Goal: Ask a question

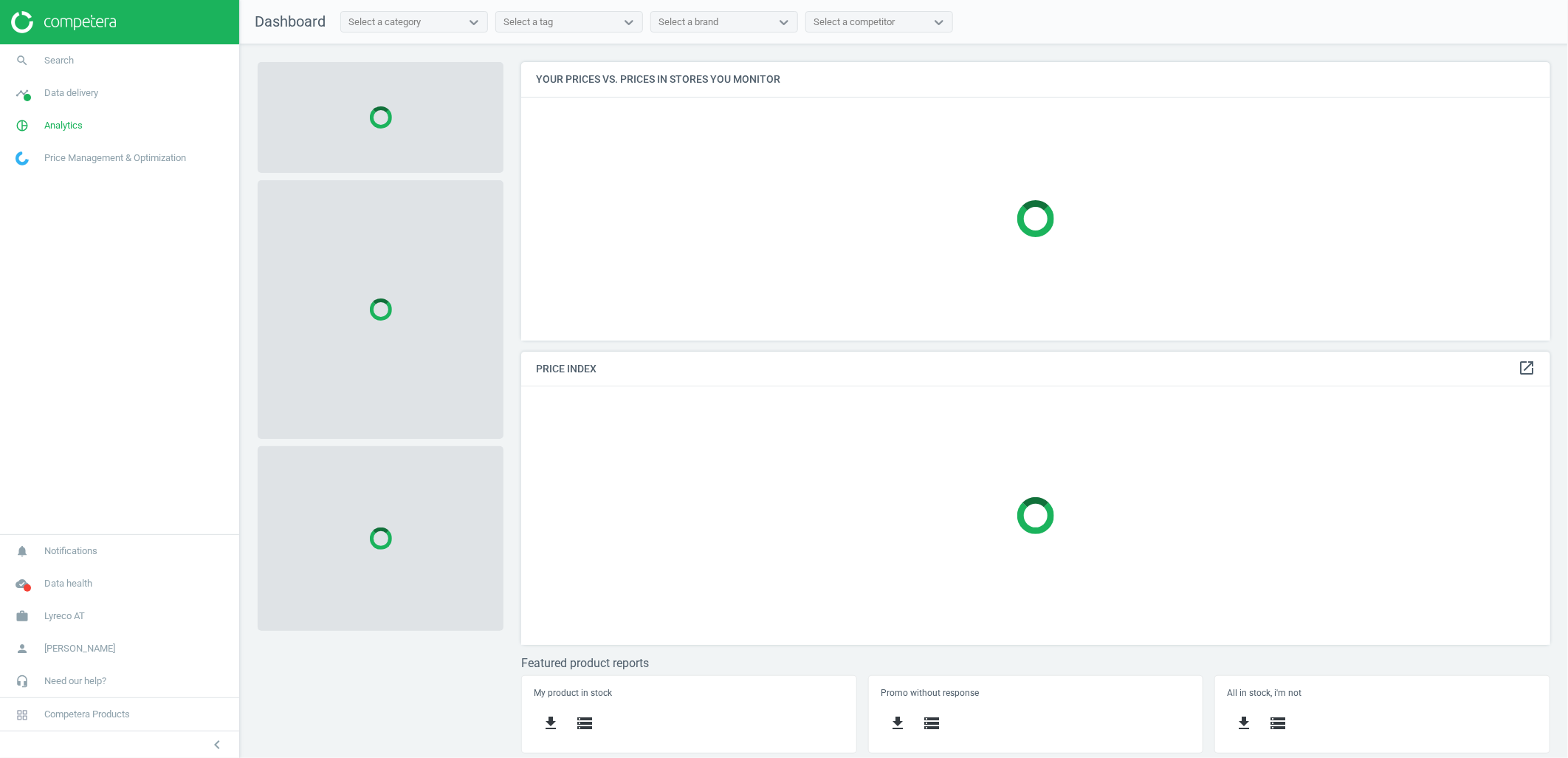
scroll to position [304, 1055]
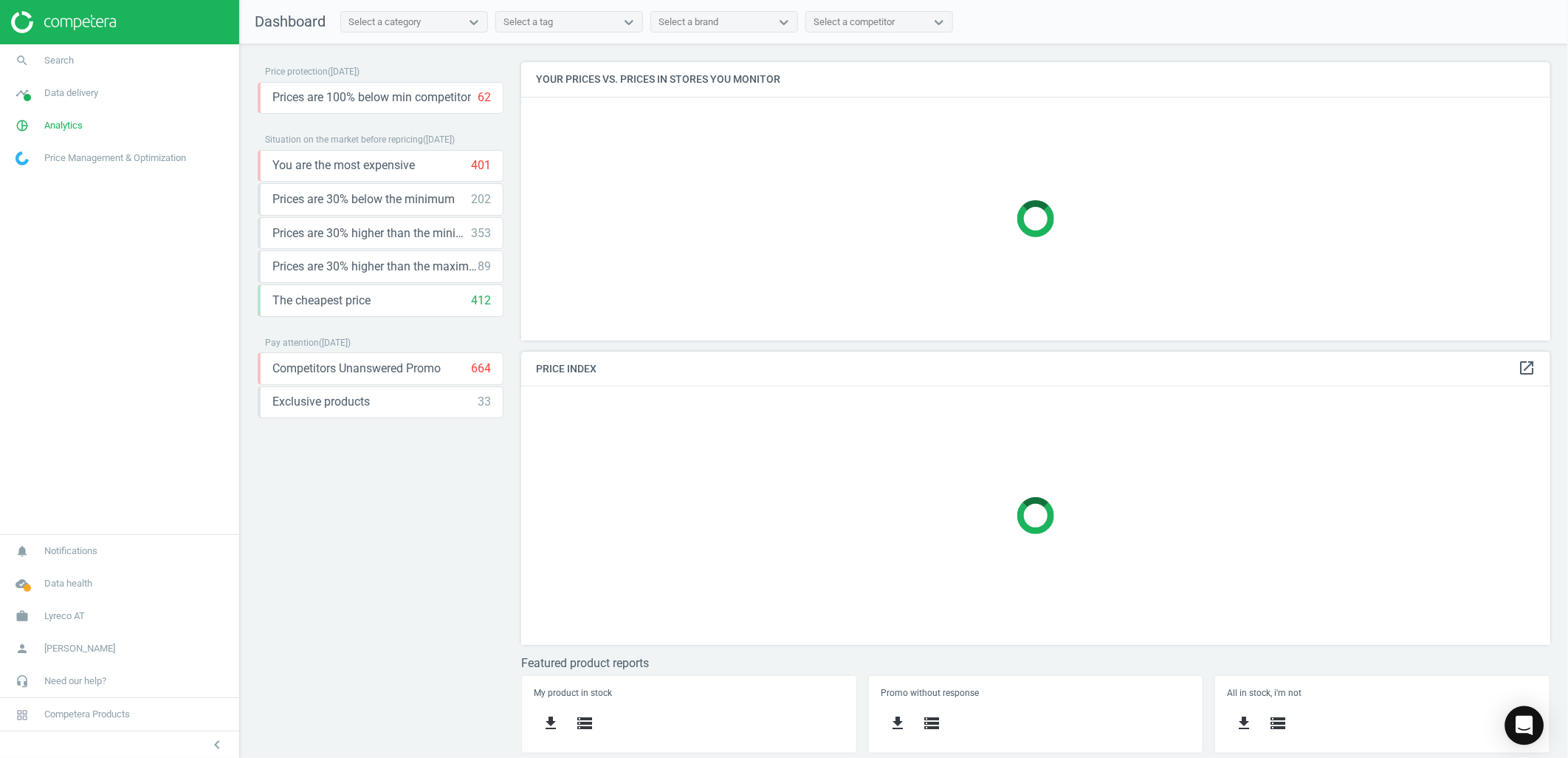
click at [1534, 717] on div "Open Intercom Messenger" at bounding box center [1525, 726] width 39 height 39
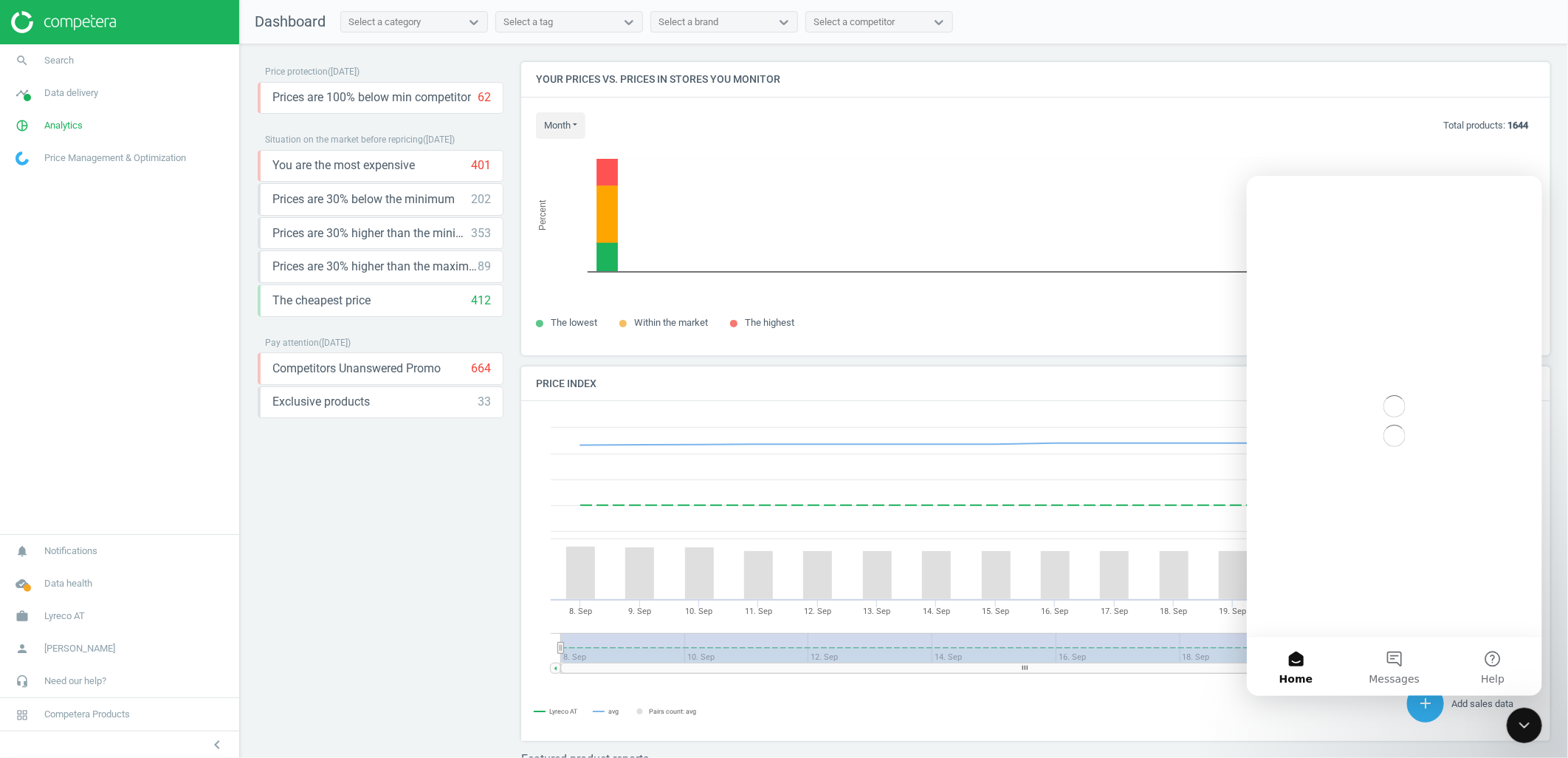
scroll to position [365, 1044]
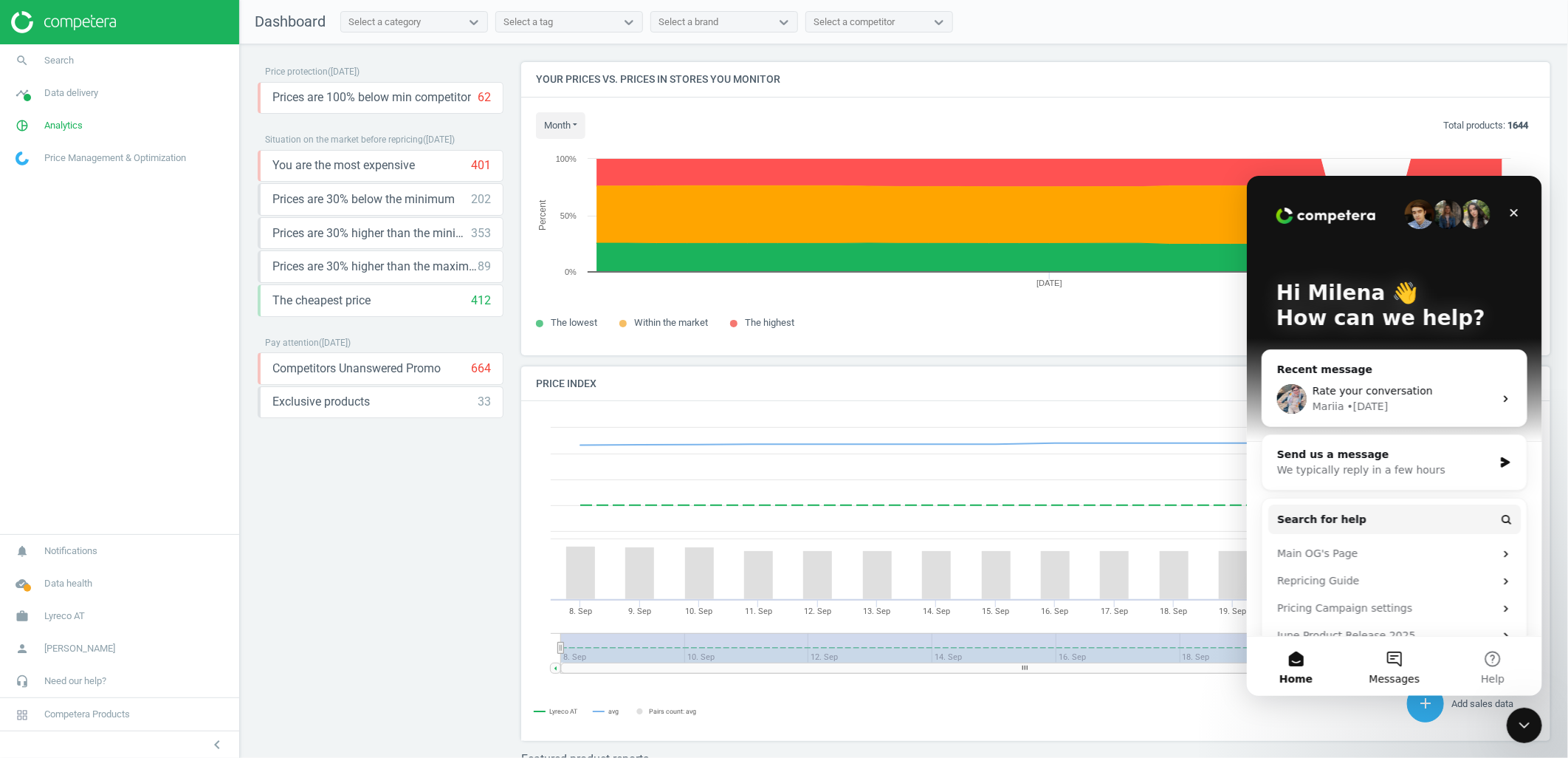
click at [1386, 657] on button "Messages" at bounding box center [1394, 666] width 98 height 59
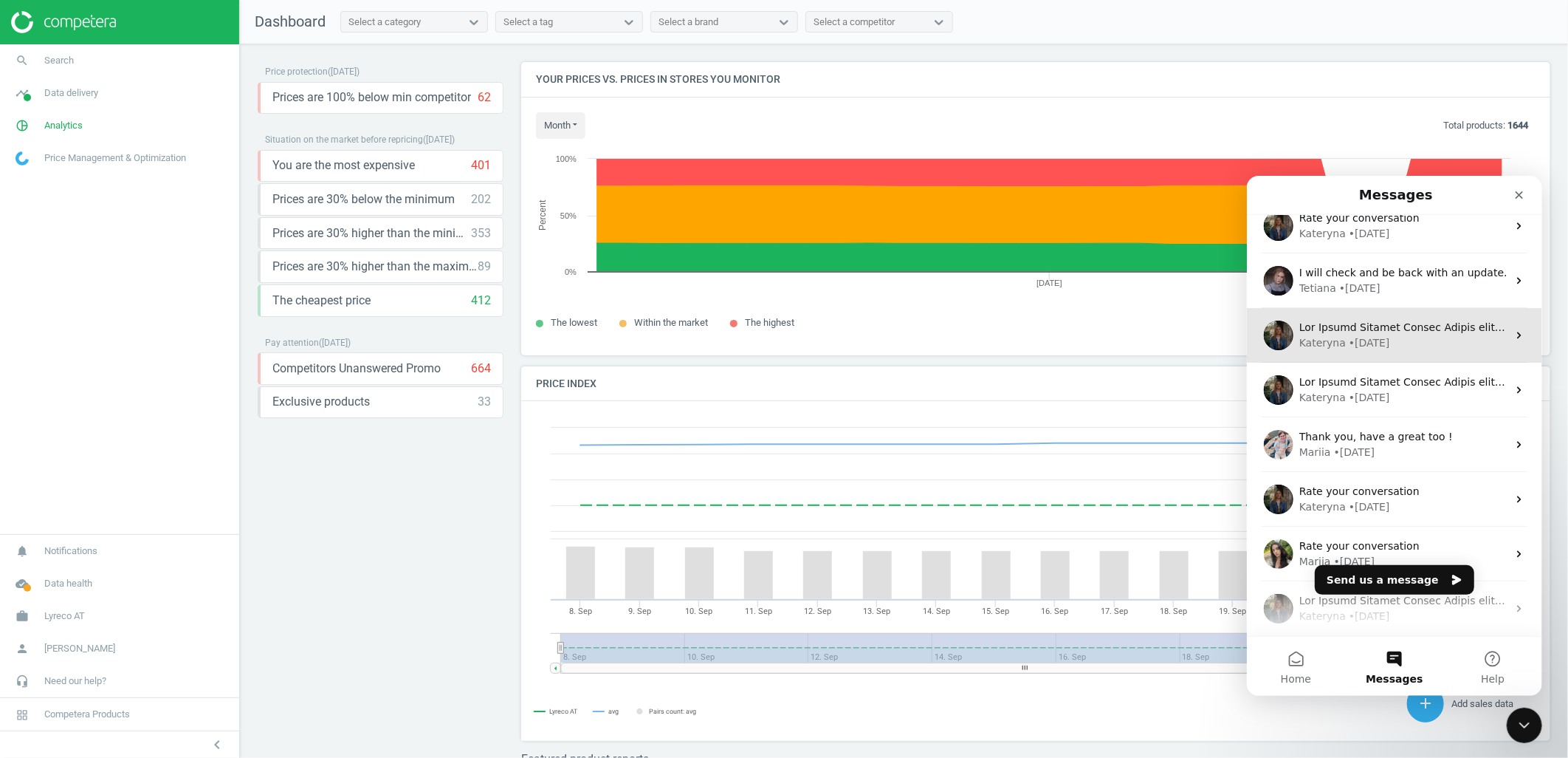
scroll to position [72, 0]
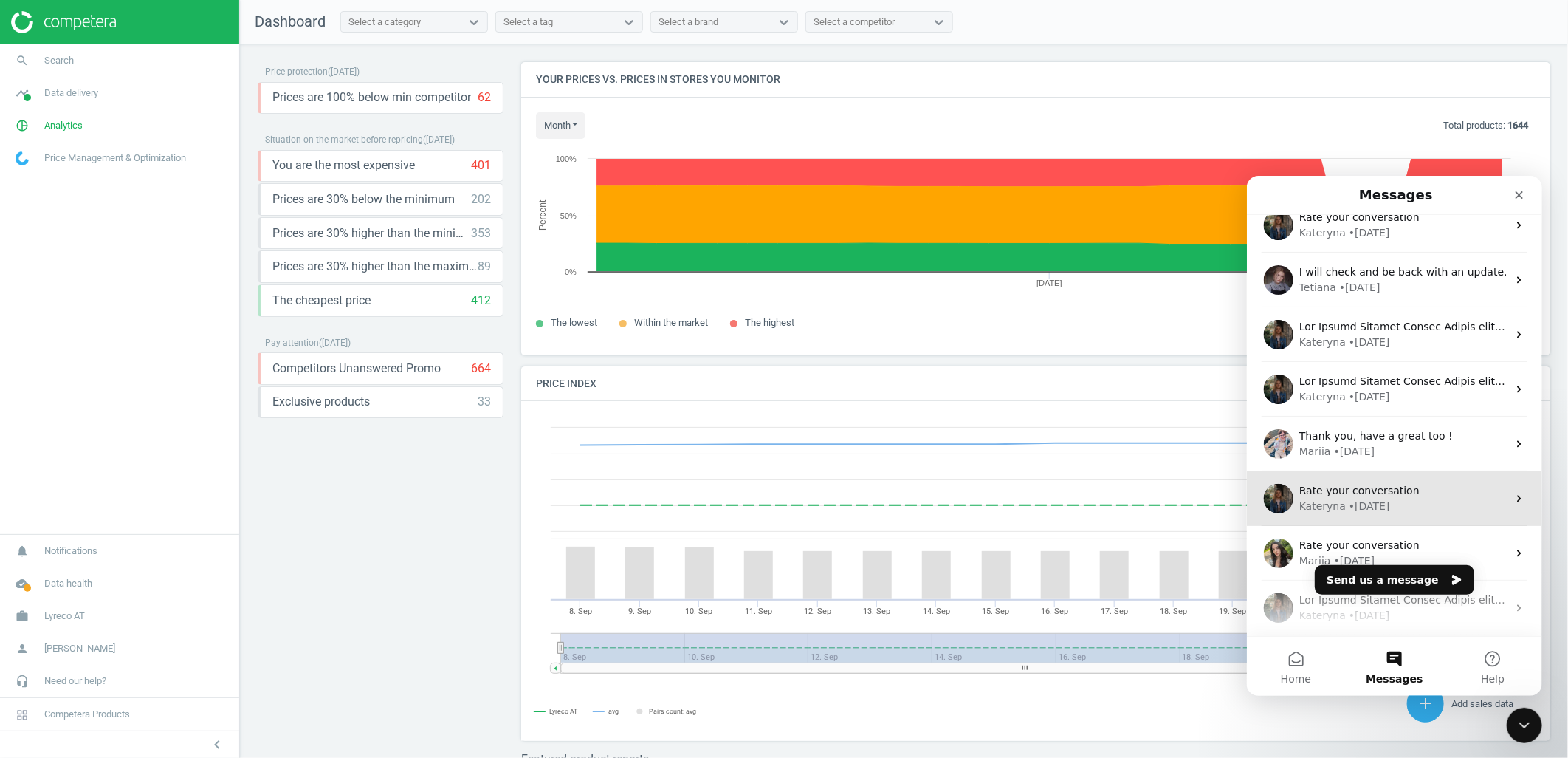
click at [1377, 511] on div "• [DATE]" at bounding box center [1369, 506] width 41 height 16
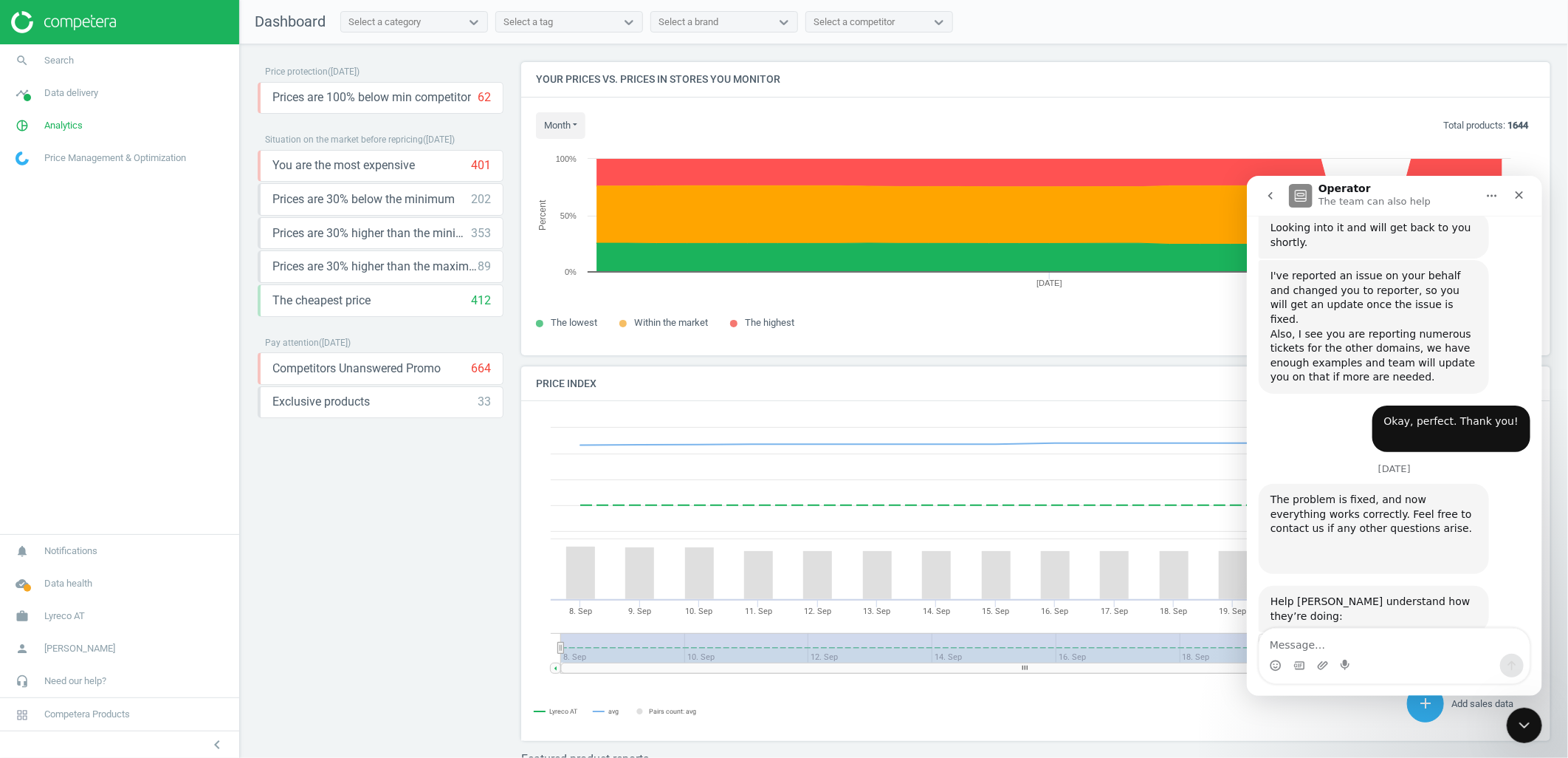
scroll to position [619, 0]
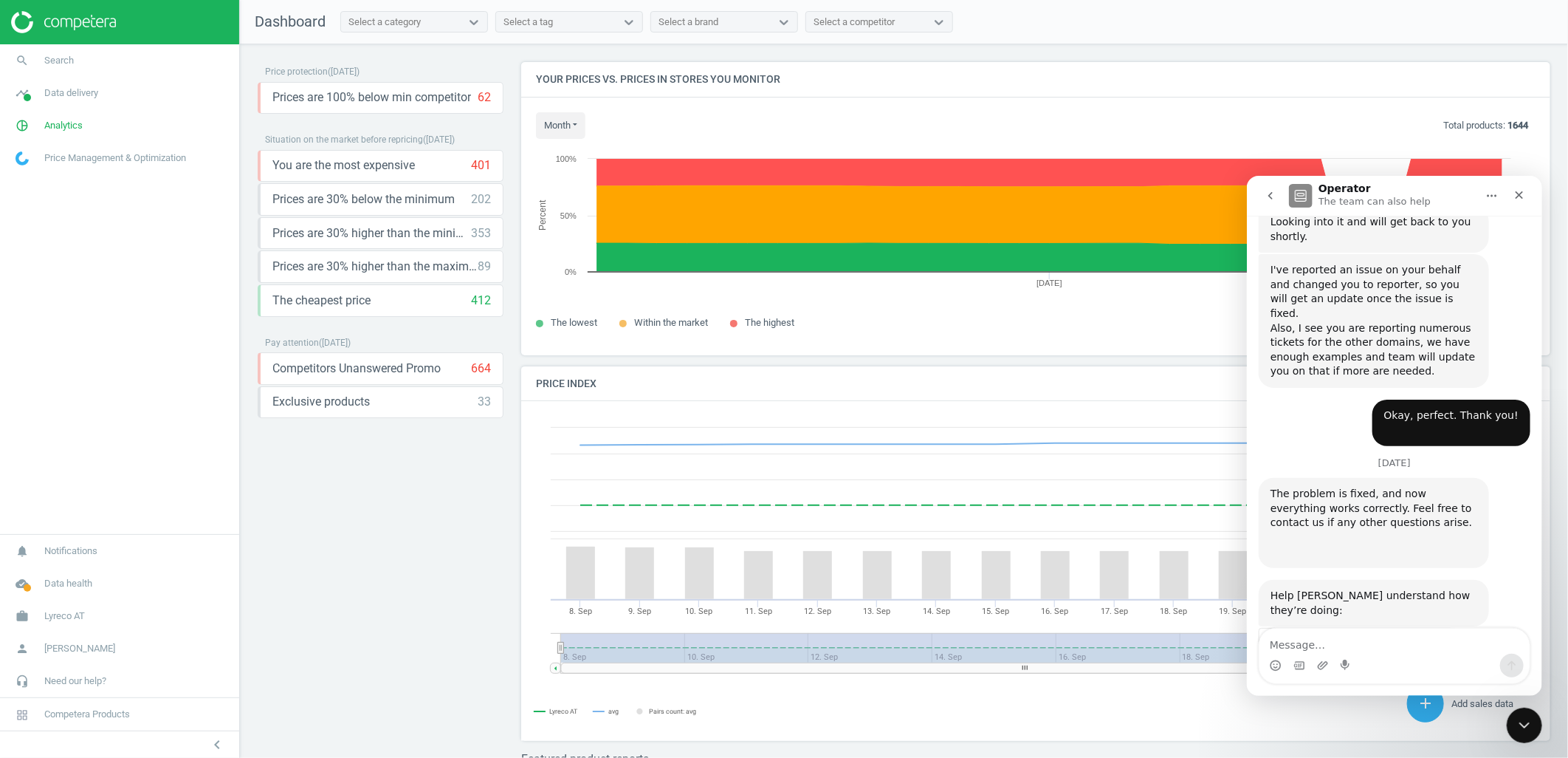
click at [1272, 191] on icon "go back" at bounding box center [1271, 195] width 12 height 12
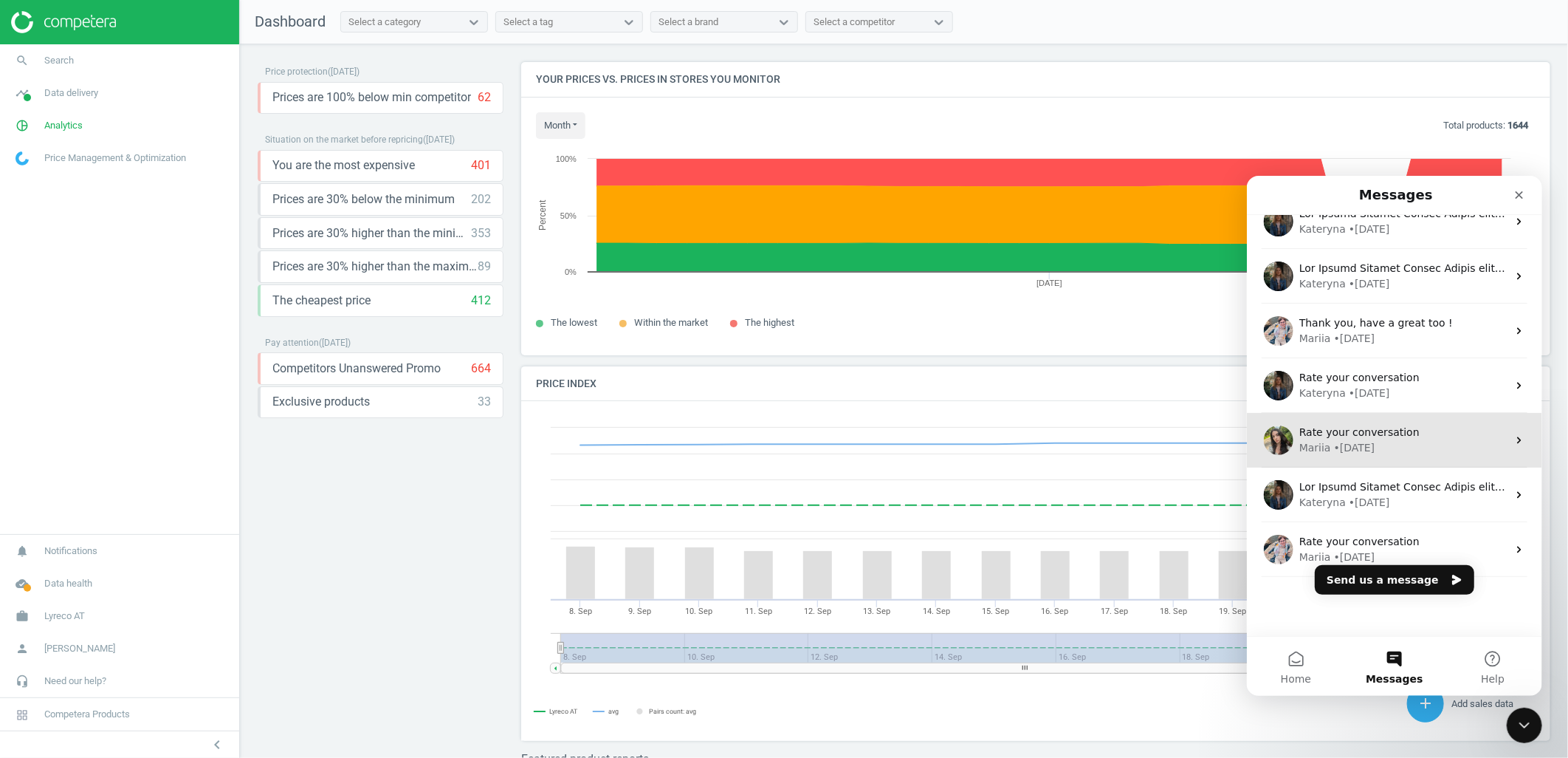
scroll to position [0, 0]
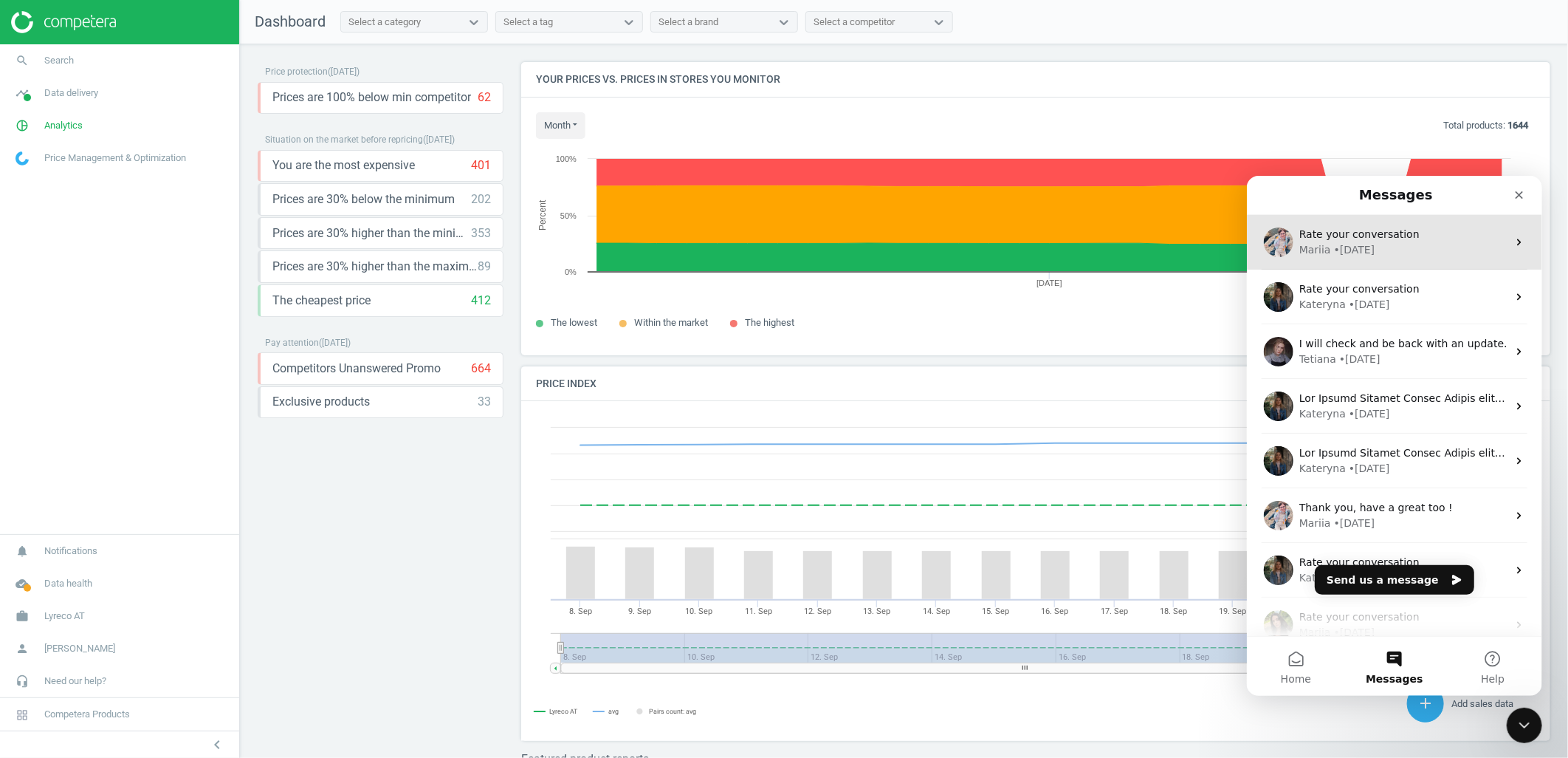
click at [1374, 234] on span "Rate your conversation" at bounding box center [1359, 234] width 121 height 12
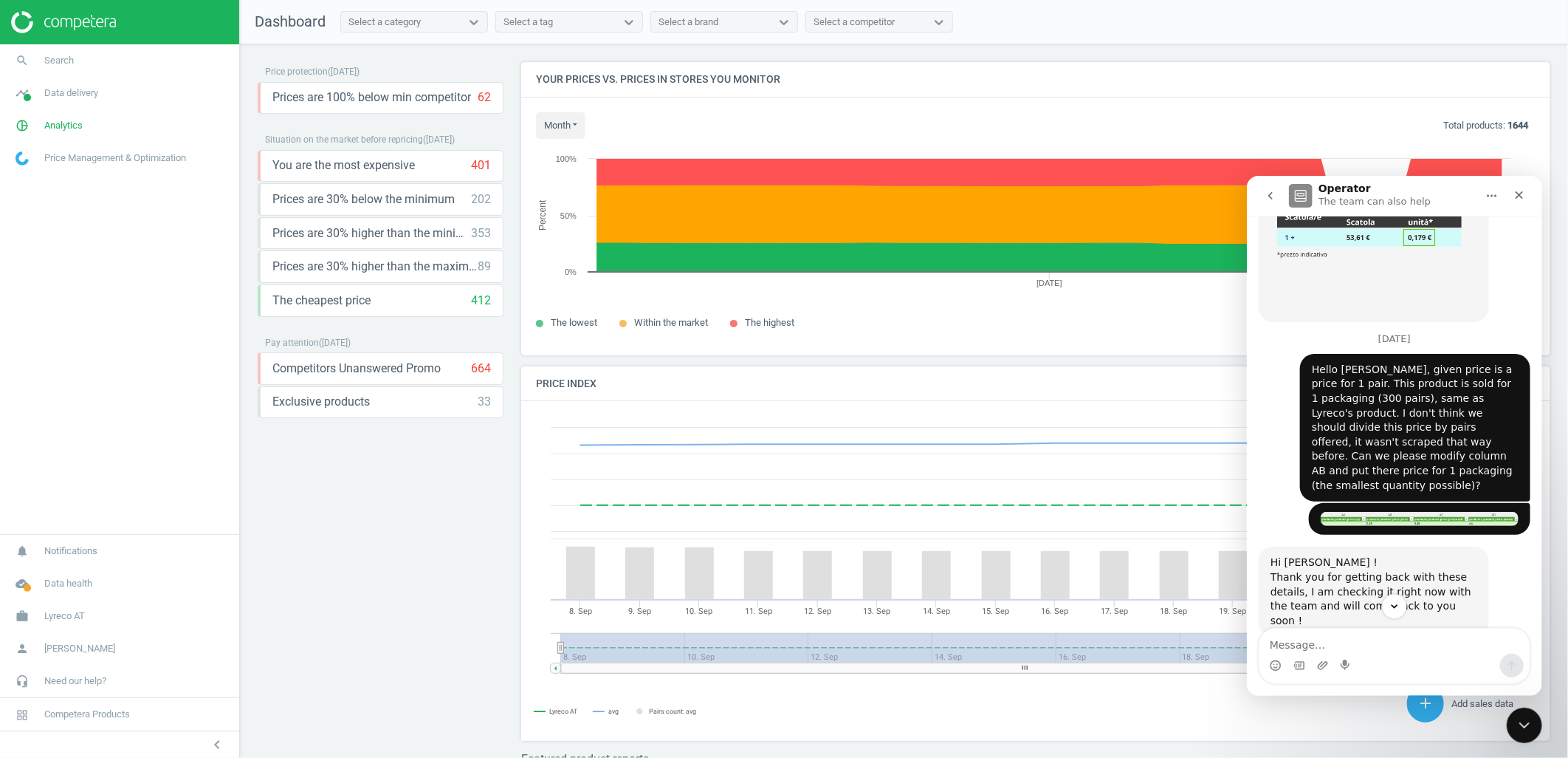
scroll to position [1094, 0]
click at [1356, 512] on img "Milena says…" at bounding box center [1420, 518] width 198 height 14
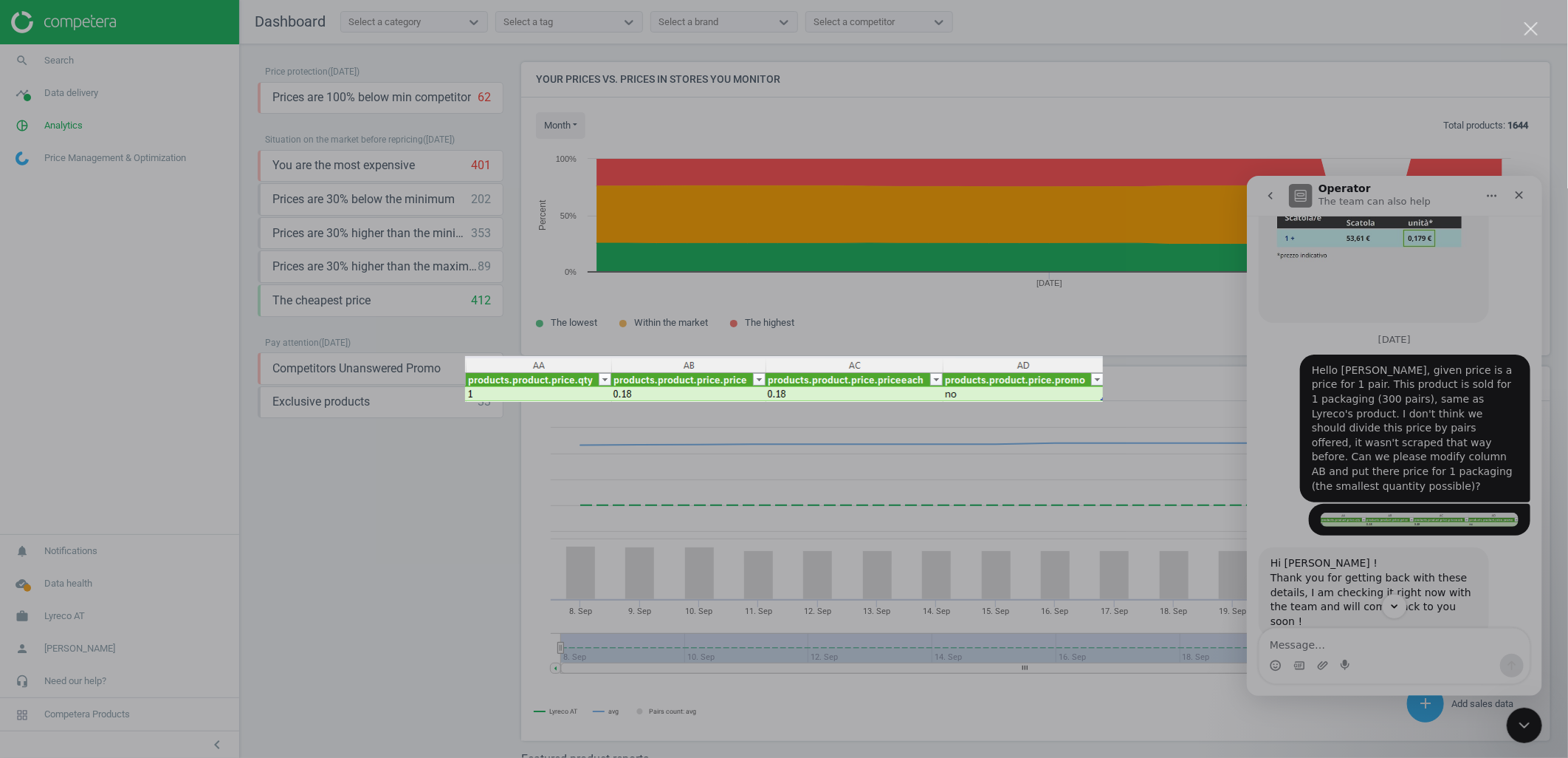
click at [1370, 459] on div "Intercom messenger" at bounding box center [784, 379] width 1568 height 758
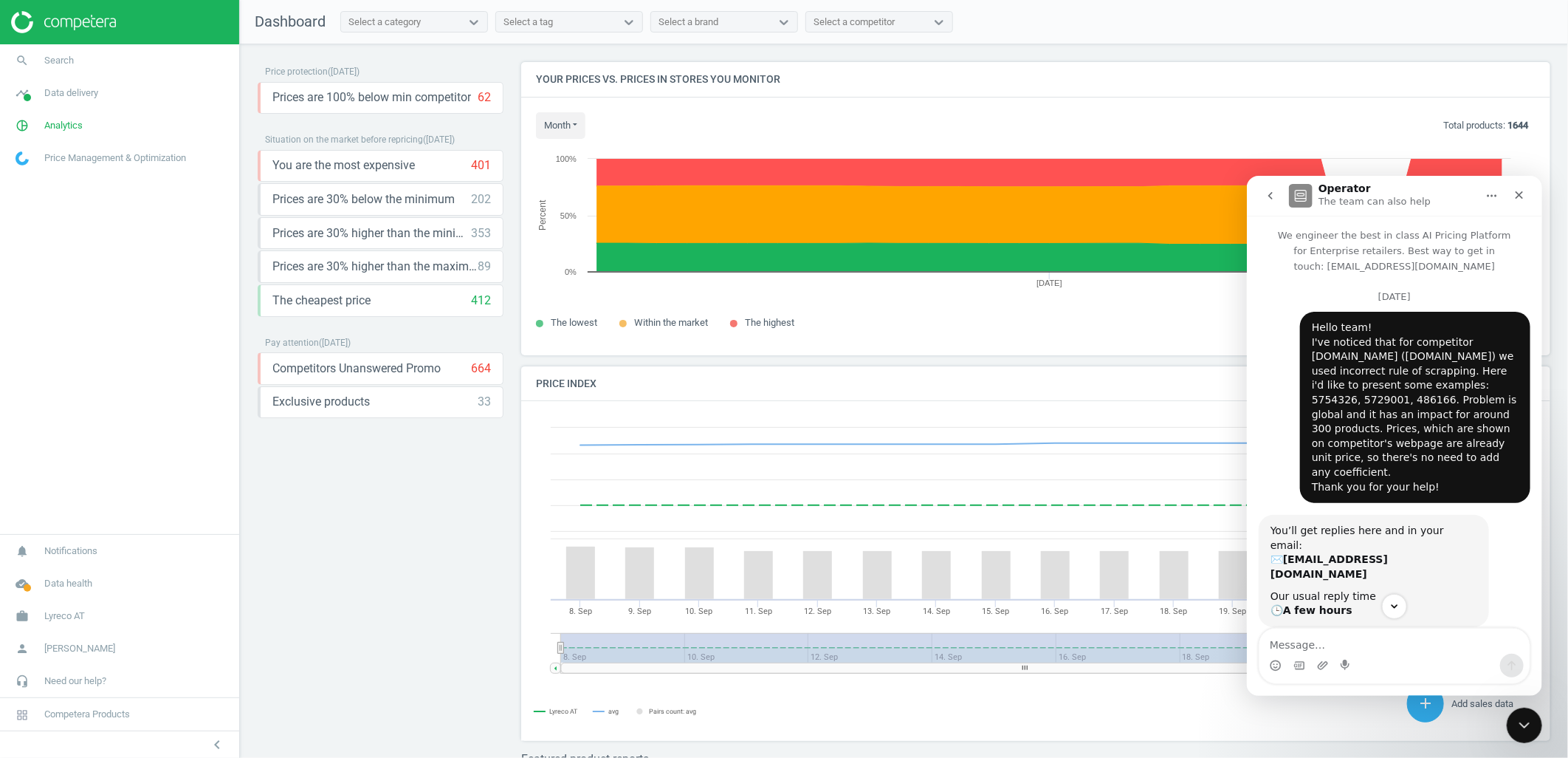
click at [1267, 204] on button "go back" at bounding box center [1270, 194] width 28 height 28
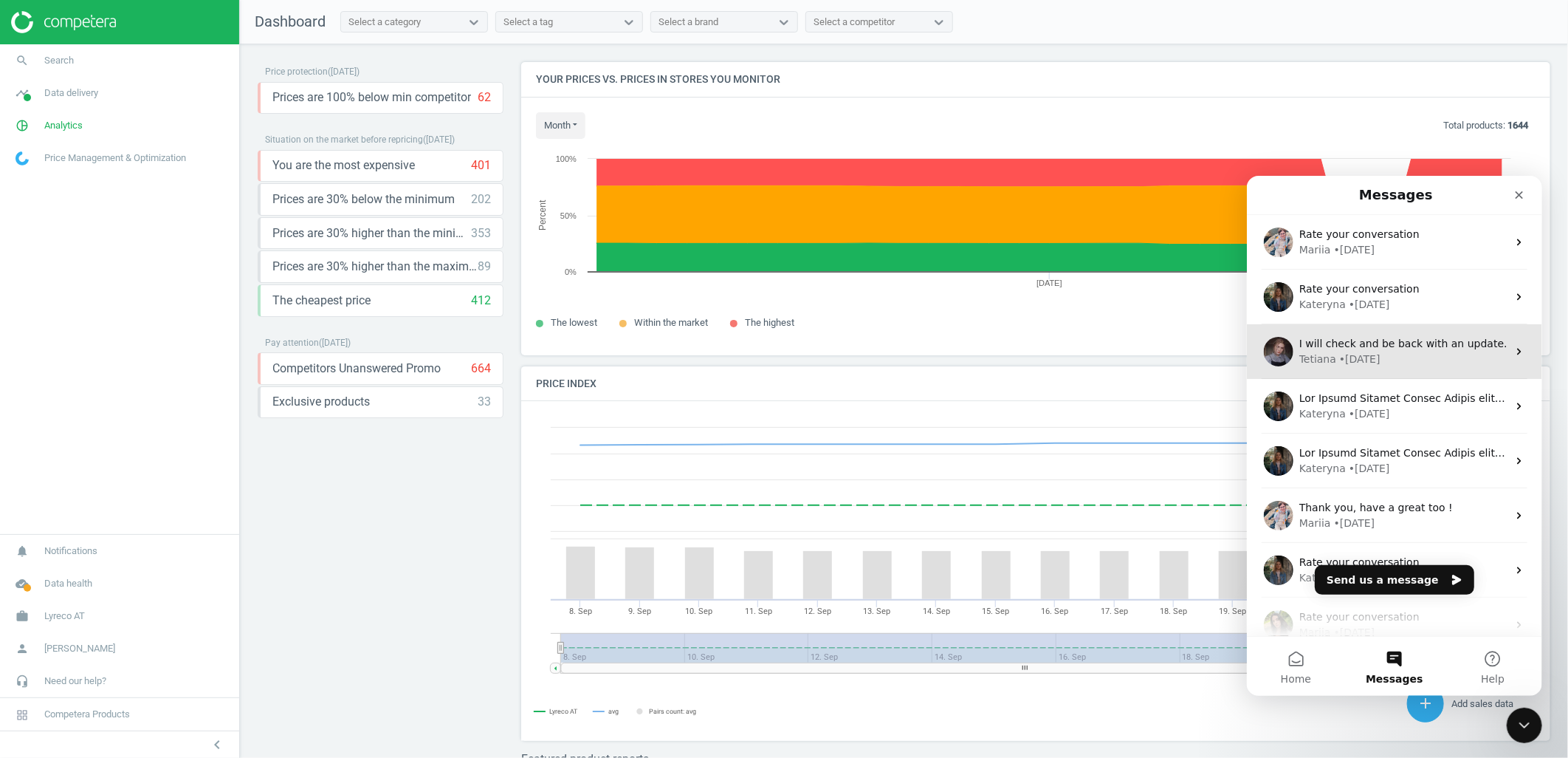
click at [1349, 352] on div "• [DATE]" at bounding box center [1360, 358] width 41 height 16
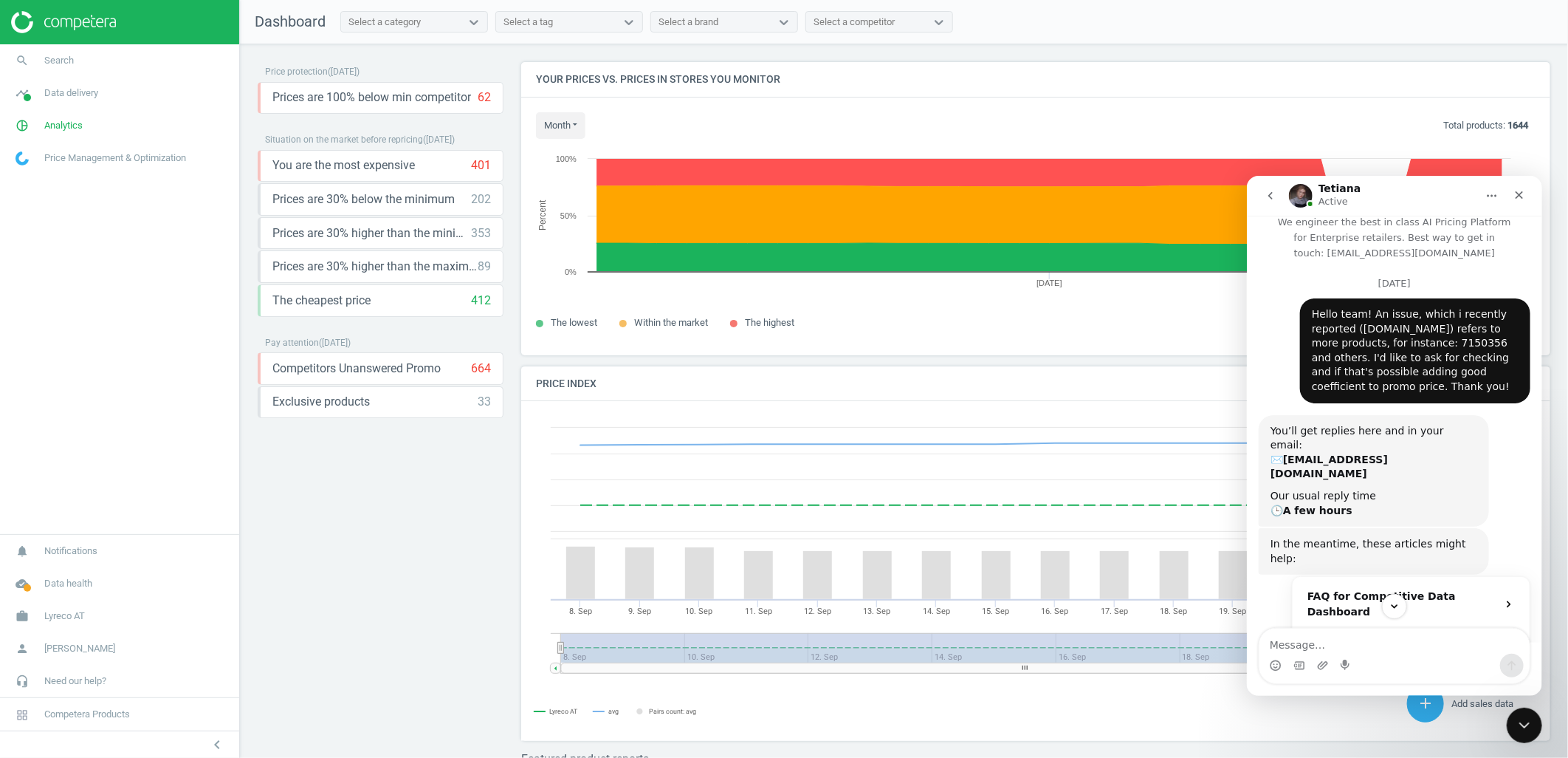
scroll to position [15, 0]
drag, startPoint x: 1336, startPoint y: 342, endPoint x: 1376, endPoint y: 352, distance: 41.2
click at [1376, 352] on div "Hello team! An issue, which i recently reported ([DOMAIN_NAME]) refers to more …" at bounding box center [1415, 349] width 207 height 87
drag, startPoint x: 1376, startPoint y: 352, endPoint x: 1349, endPoint y: 361, distance: 28.5
click at [1349, 361] on div "Hello team! An issue, which i recently reported ([DOMAIN_NAME]) refers to more …" at bounding box center [1415, 349] width 207 height 87
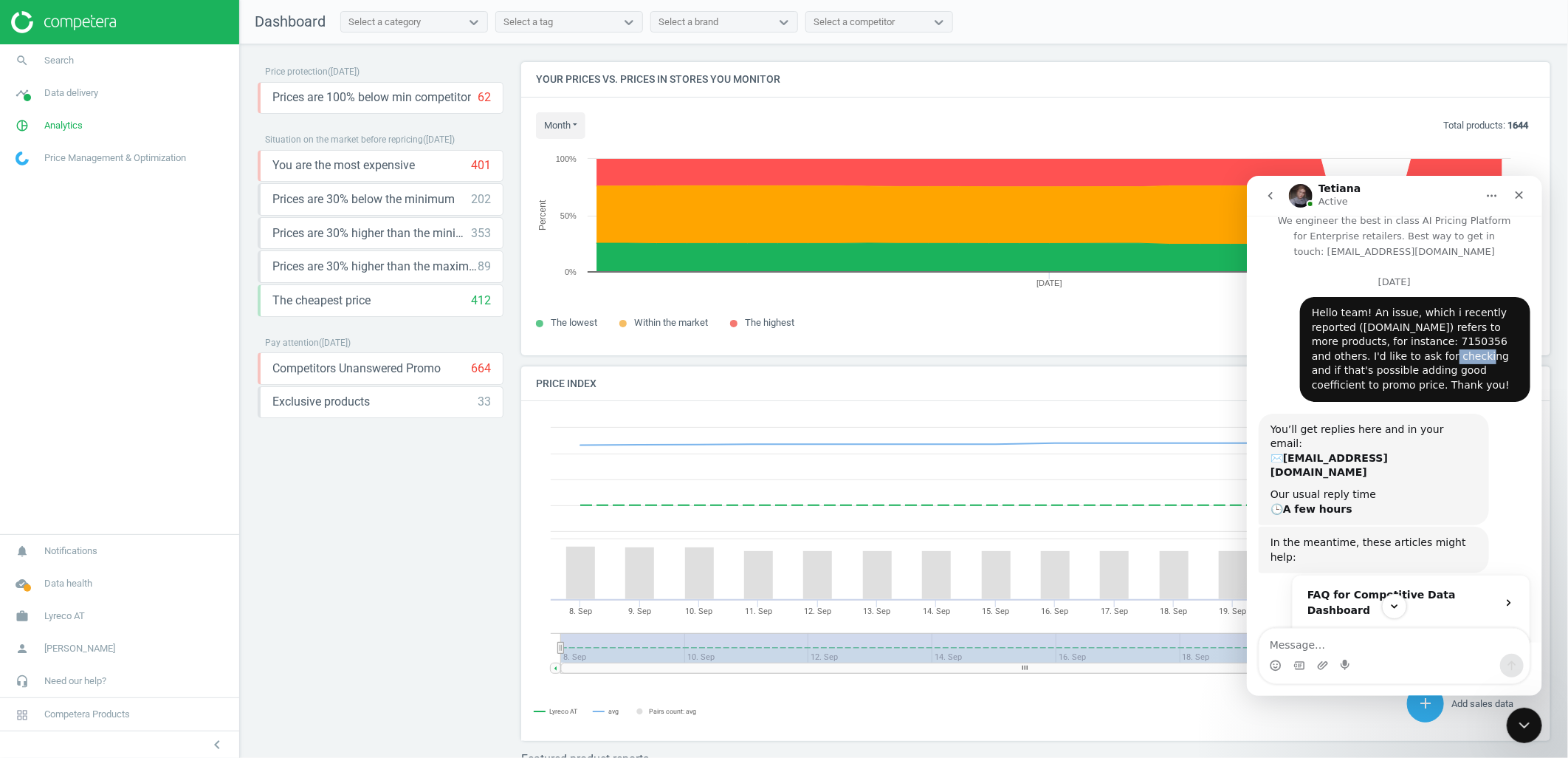
drag, startPoint x: 1352, startPoint y: 352, endPoint x: 1386, endPoint y: 360, distance: 34.9
click at [1386, 360] on div "Hello team! An issue, which i recently reported ([DOMAIN_NAME]) refers to more …" at bounding box center [1415, 349] width 207 height 87
drag, startPoint x: 1386, startPoint y: 360, endPoint x: 1354, endPoint y: 445, distance: 90.8
click at [1354, 487] on div "Our usual reply time 🕒 A few hours" at bounding box center [1374, 501] width 207 height 28
drag, startPoint x: 1319, startPoint y: 374, endPoint x: 1371, endPoint y: 374, distance: 52.0
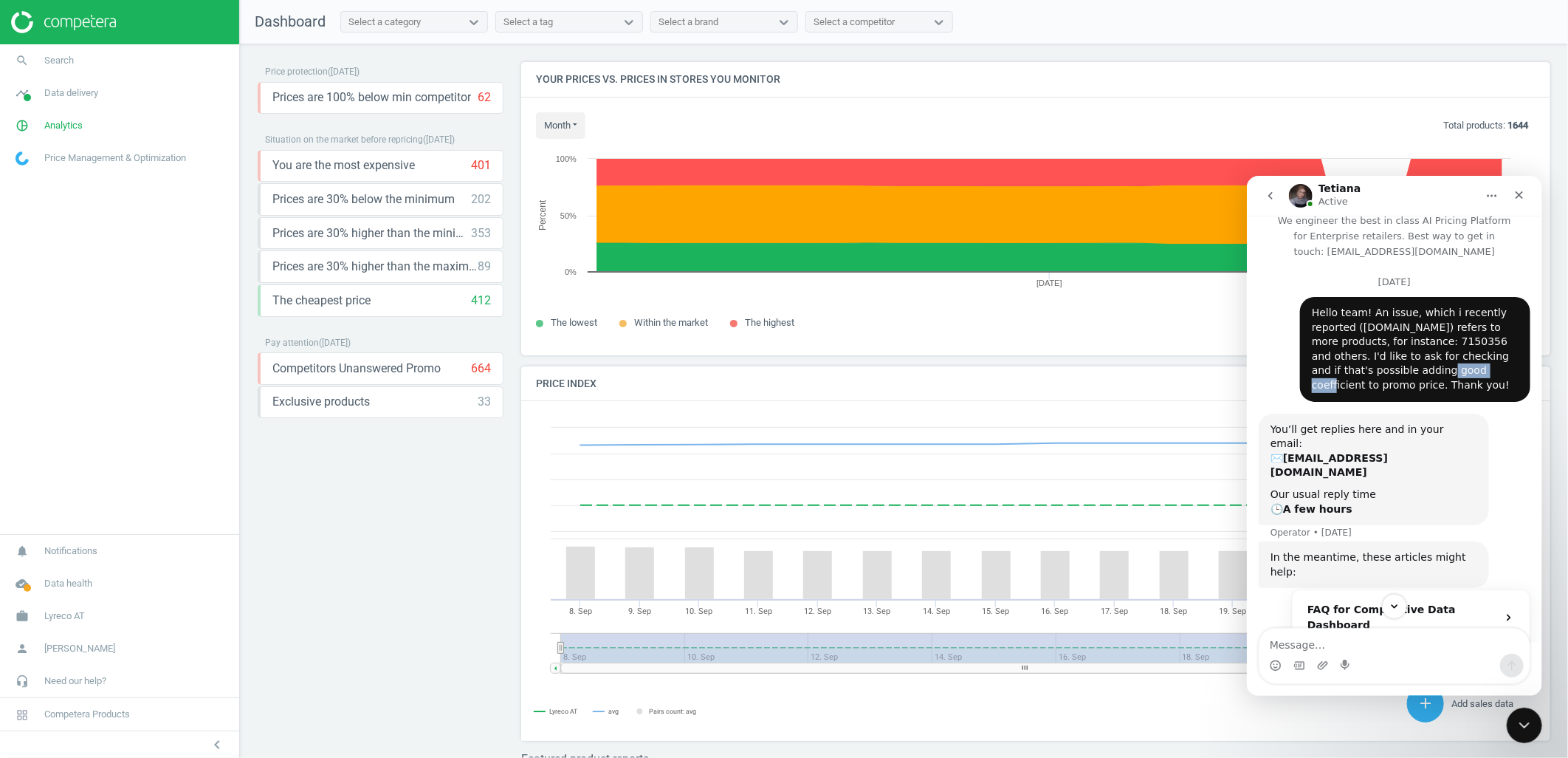
click at [1371, 374] on div "Hello team! An issue, which i recently reported ([DOMAIN_NAME]) refers to more …" at bounding box center [1415, 349] width 207 height 87
drag, startPoint x: 1371, startPoint y: 374, endPoint x: 1322, endPoint y: 364, distance: 50.0
click at [1322, 364] on div "Hello team! An issue, which i recently reported ([DOMAIN_NAME]) refers to more …" at bounding box center [1415, 349] width 207 height 87
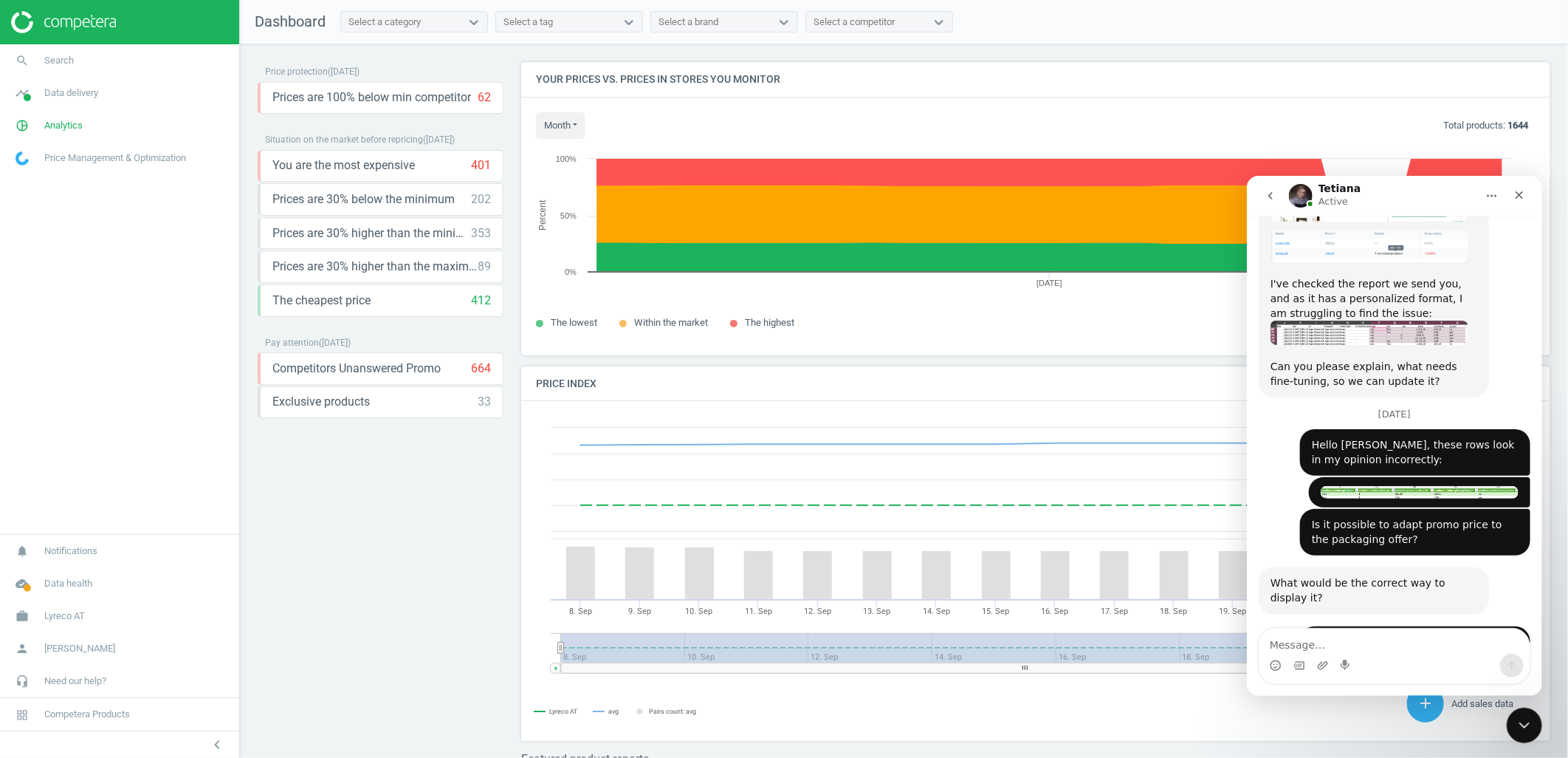
scroll to position [832, 0]
click at [1518, 198] on icon "Close" at bounding box center [1519, 194] width 12 height 12
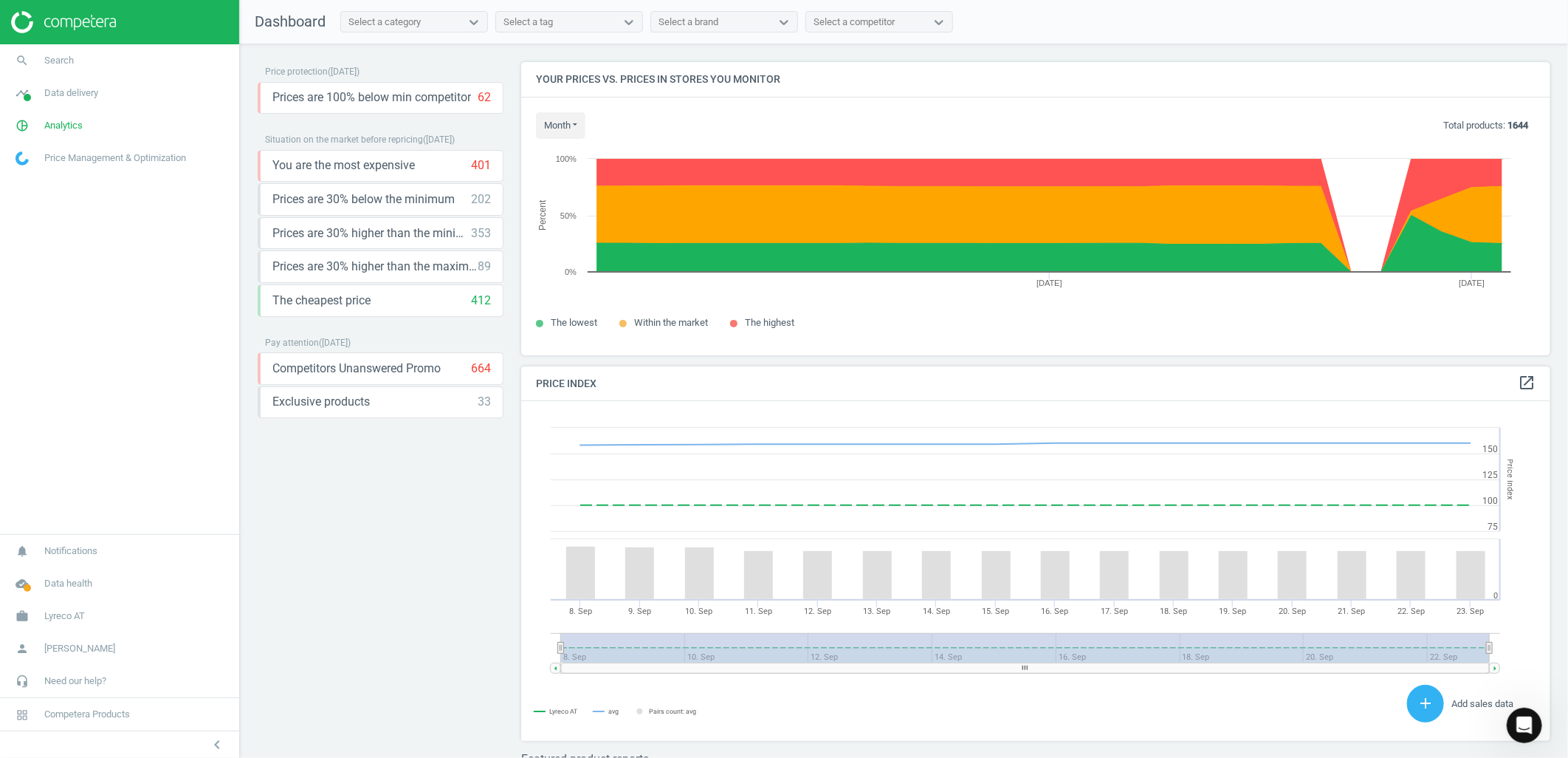
scroll to position [94, 0]
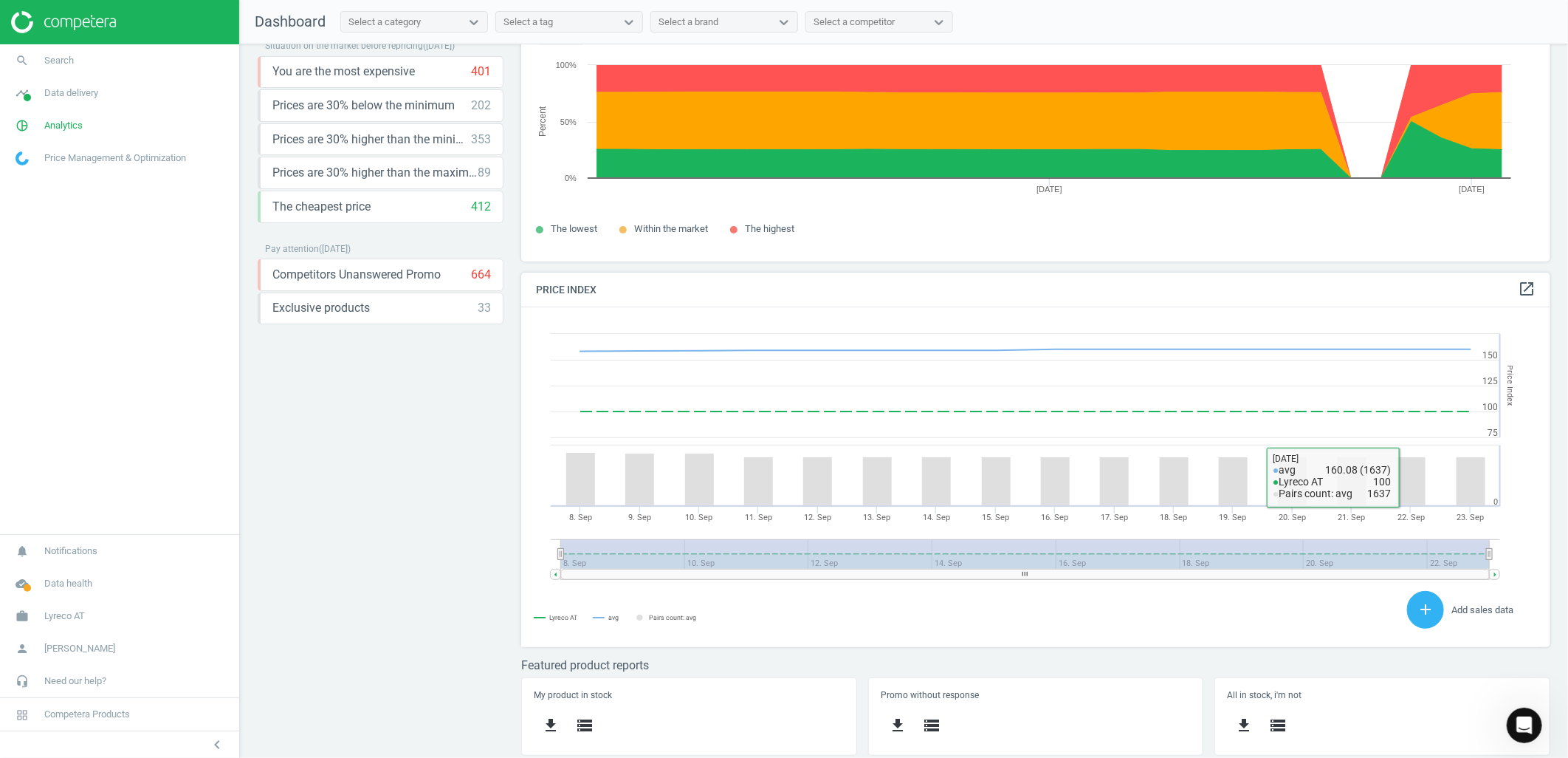
drag, startPoint x: 1375, startPoint y: 699, endPoint x: 1242, endPoint y: 969, distance: 301.0
click at [1242, 757] on html "Group 2 Created with Sketch. ic/cloud_download/grey600 Created with Sketch. gra…" at bounding box center [784, 379] width 1568 height 758
drag, startPoint x: 3011, startPoint y: 1431, endPoint x: 1513, endPoint y: 723, distance: 1656.9
click at [1513, 723] on icon "Open Intercom Messenger" at bounding box center [1523, 723] width 25 height 25
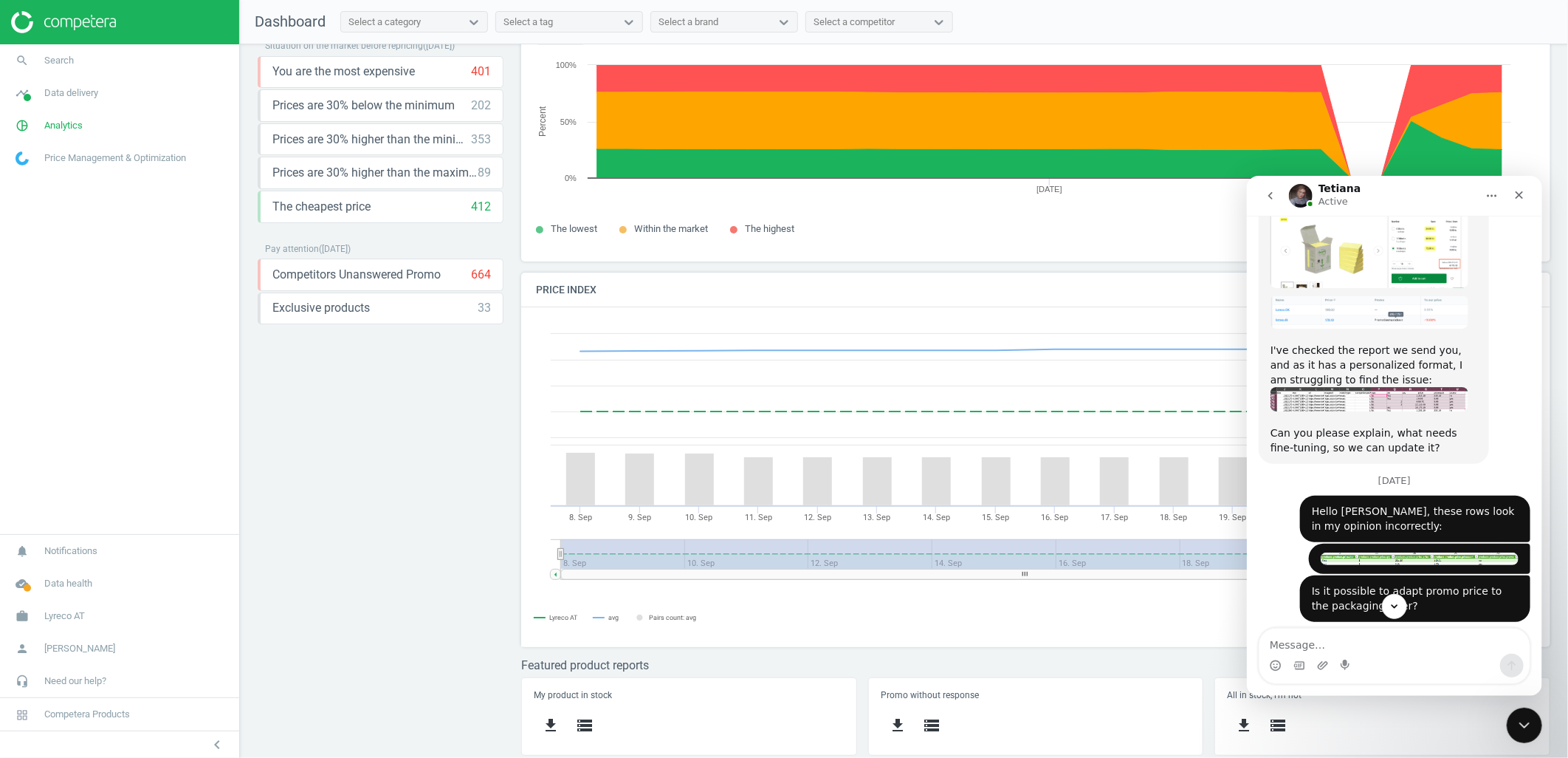
scroll to position [818, 0]
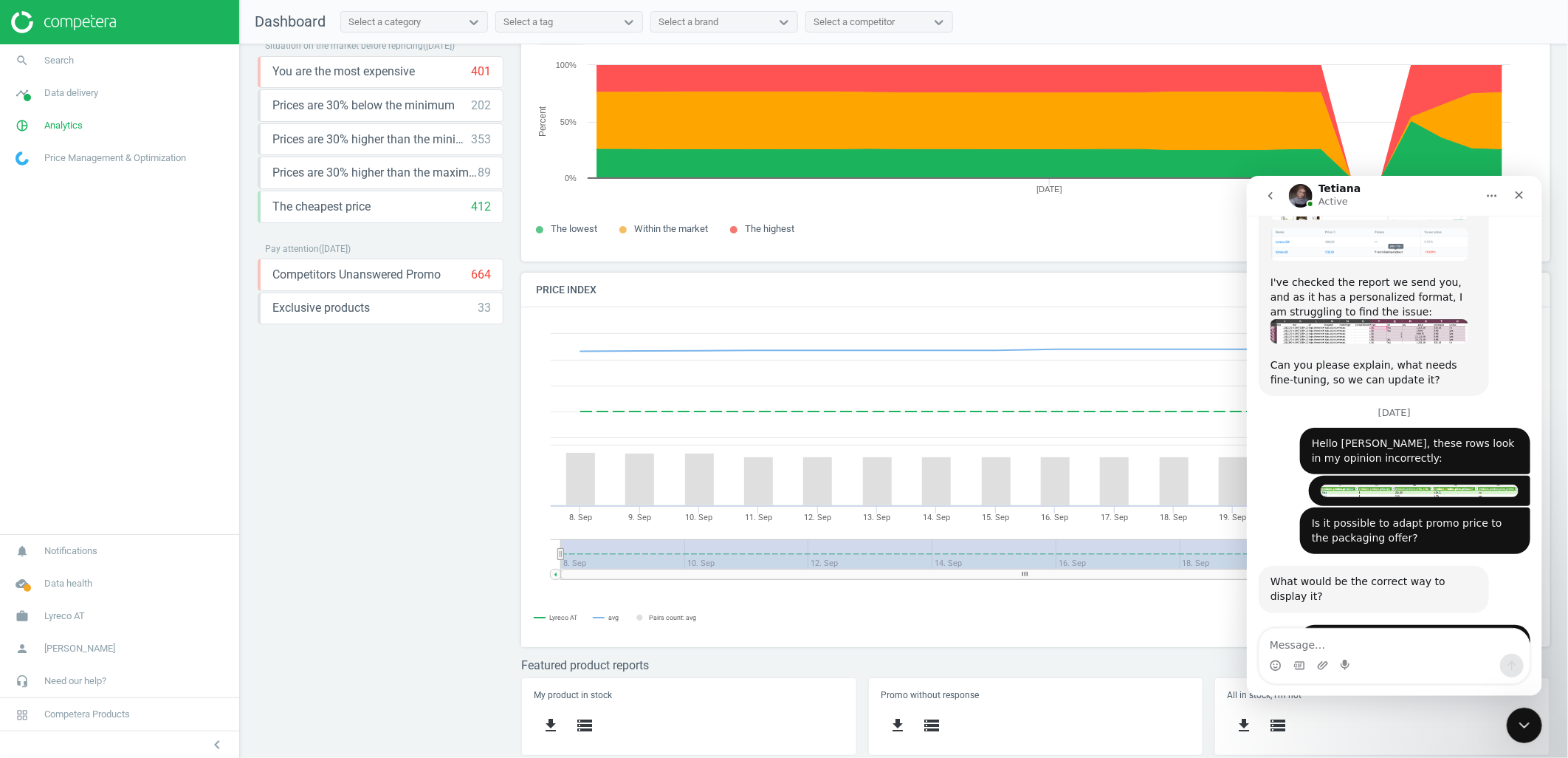
click at [1422, 484] on img "Milena says…" at bounding box center [1420, 490] width 198 height 13
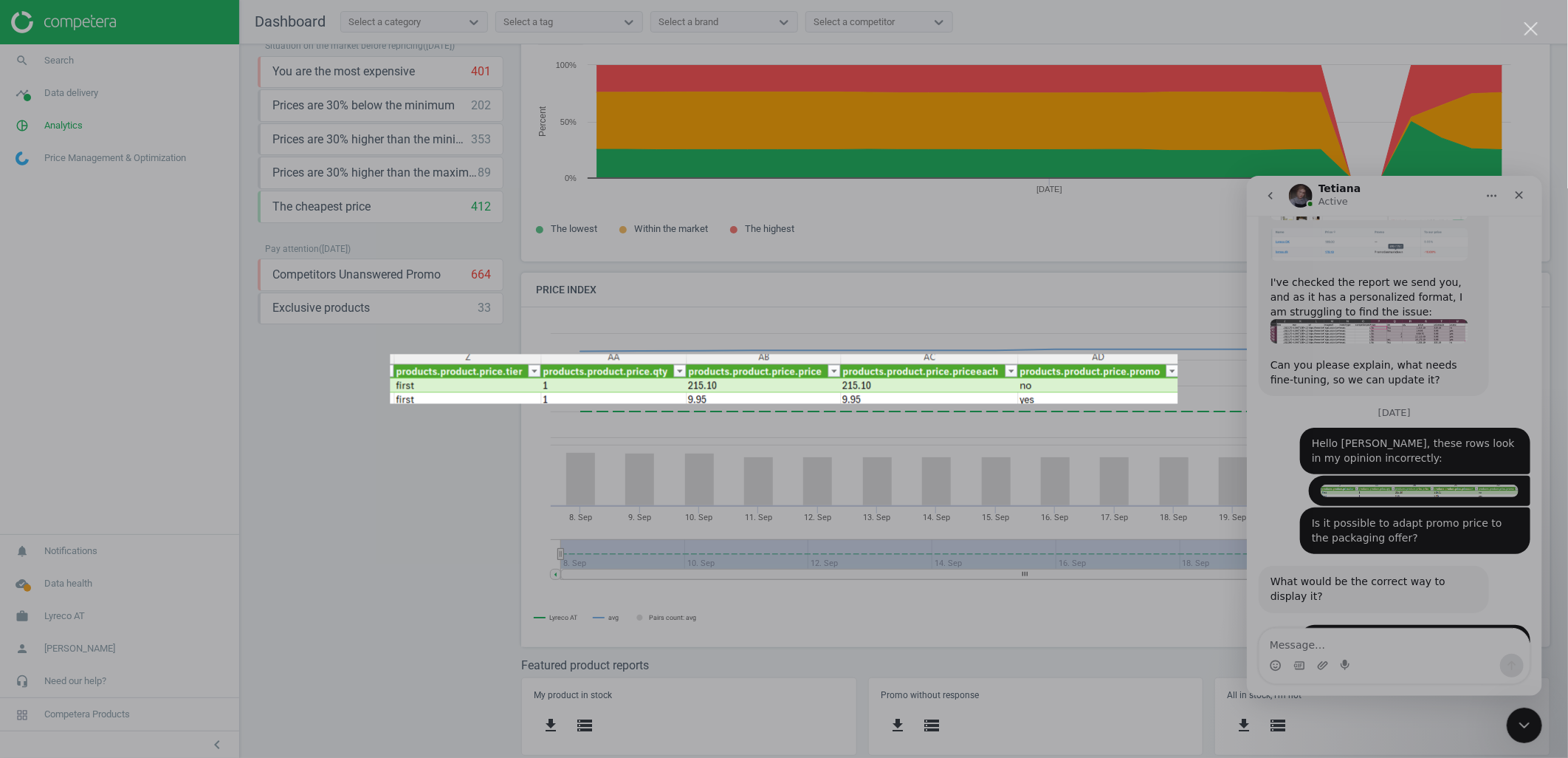
scroll to position [0, 0]
click at [1502, 414] on div "Intercom messenger" at bounding box center [784, 379] width 1568 height 758
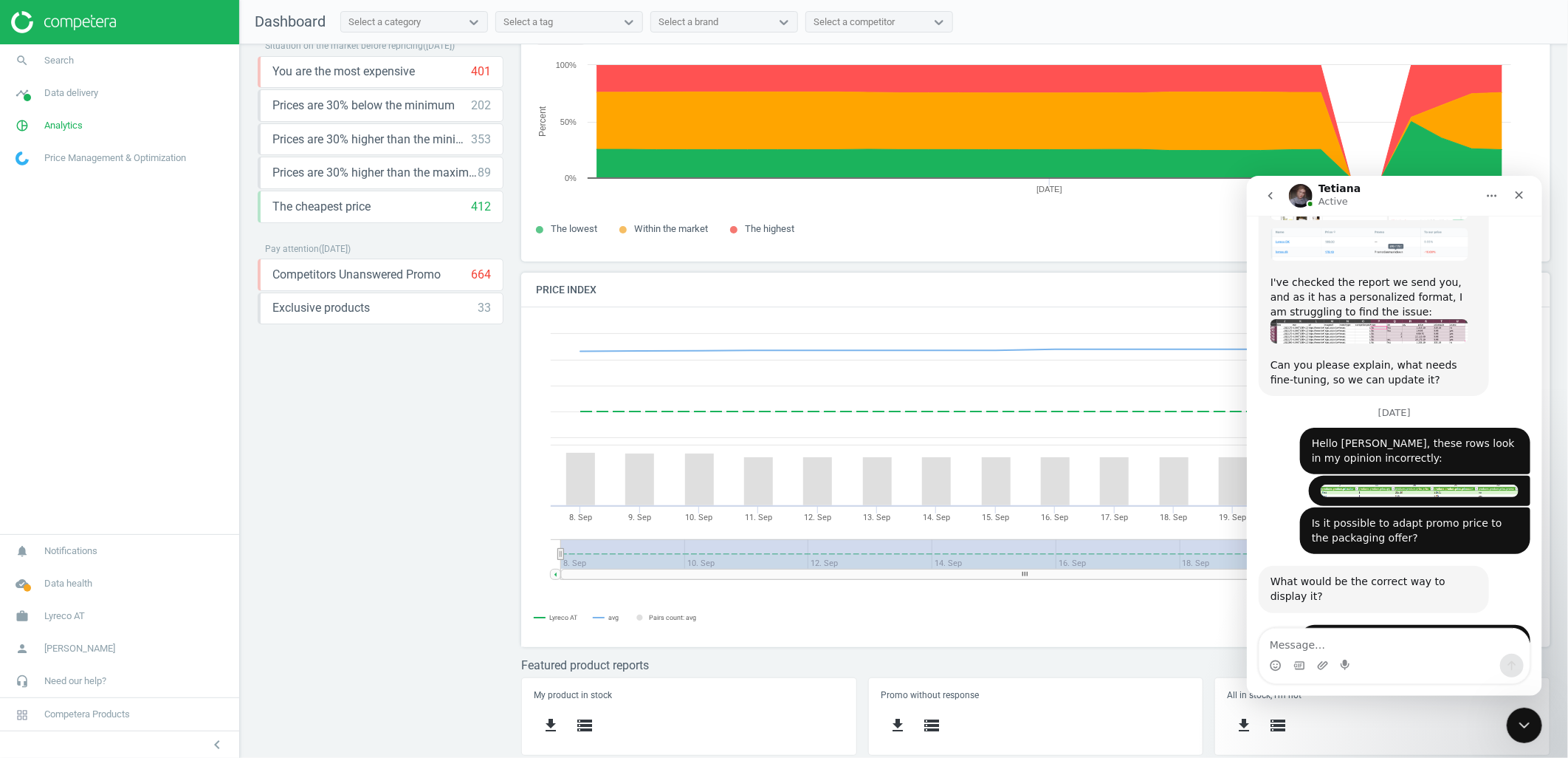
drag, startPoint x: 1518, startPoint y: 389, endPoint x: 1505, endPoint y: 391, distance: 13.2
click at [1505, 475] on div "Milena • [DATE]" at bounding box center [1420, 490] width 222 height 30
click at [1516, 198] on icon "Close" at bounding box center [1519, 194] width 12 height 12
